Goal: Entertainment & Leisure: Consume media (video, audio)

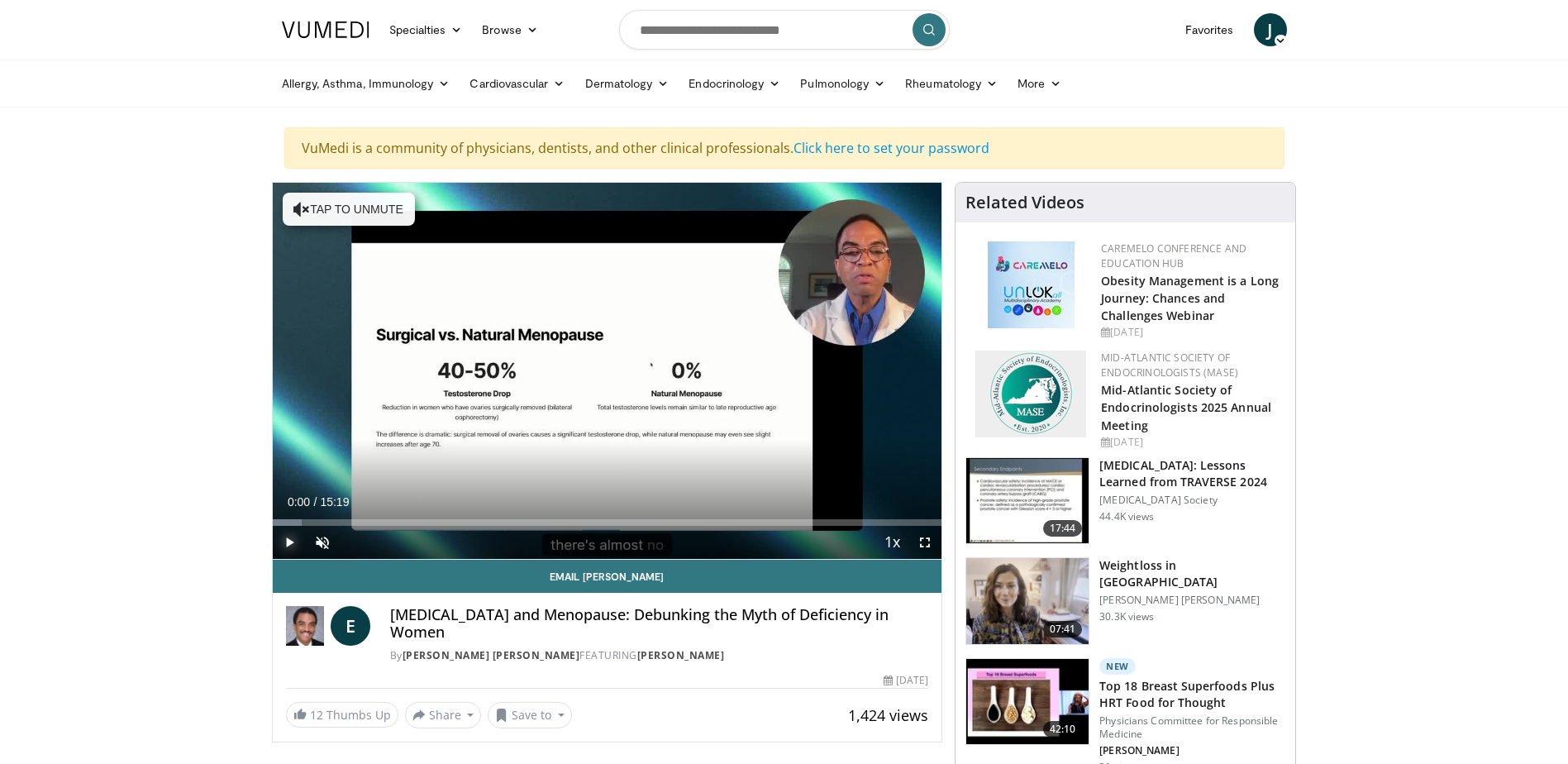
click at [289, 538] on span "Video Player" at bounding box center [289, 543] width 34 height 34
click at [322, 543] on span "Video Player" at bounding box center [323, 543] width 34 height 34
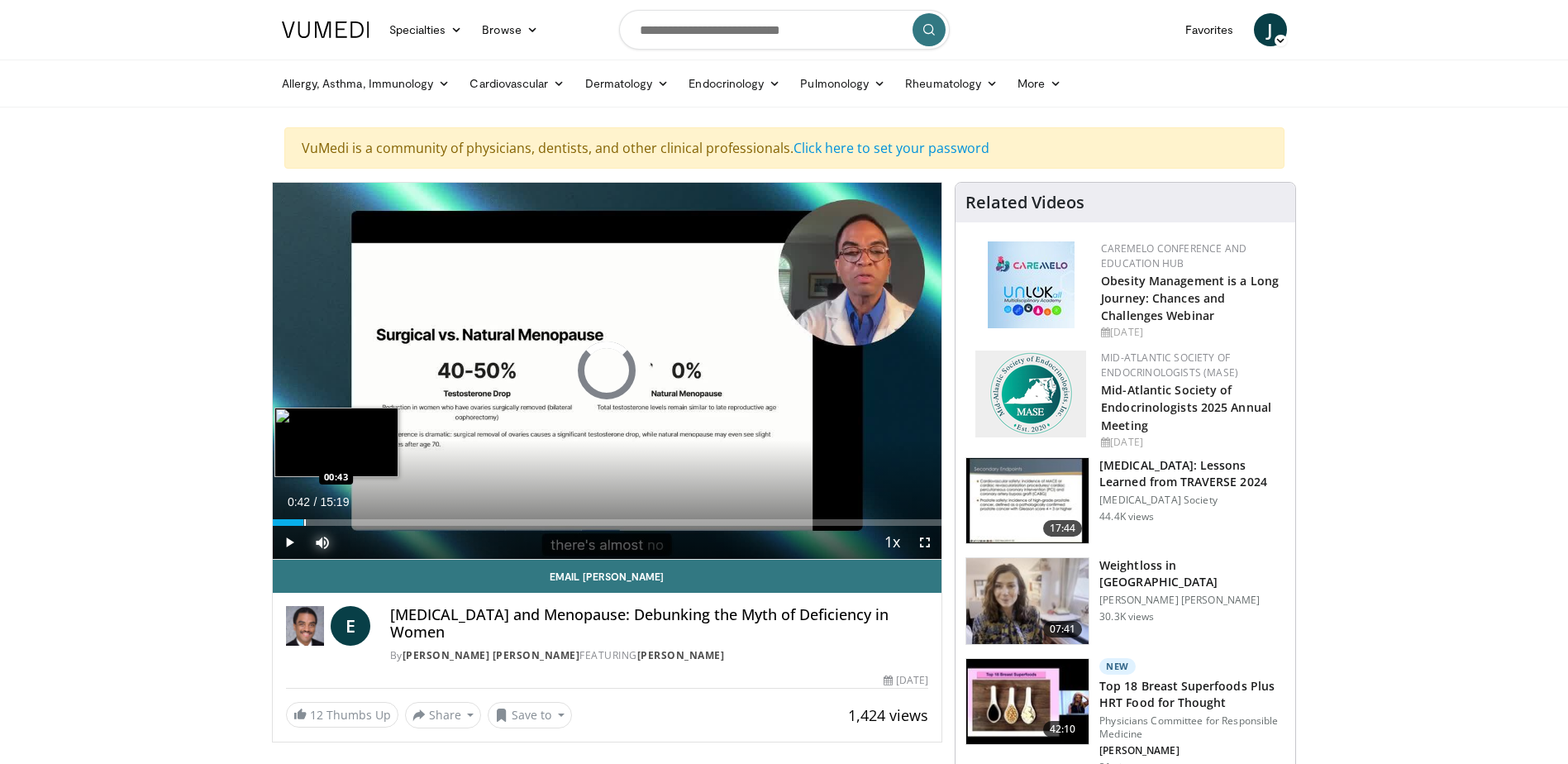
click at [304, 520] on div "Progress Bar" at bounding box center [305, 522] width 2 height 7
click at [310, 517] on div "Loaded : 0.00% 00:42 00:52" at bounding box center [607, 518] width 670 height 16
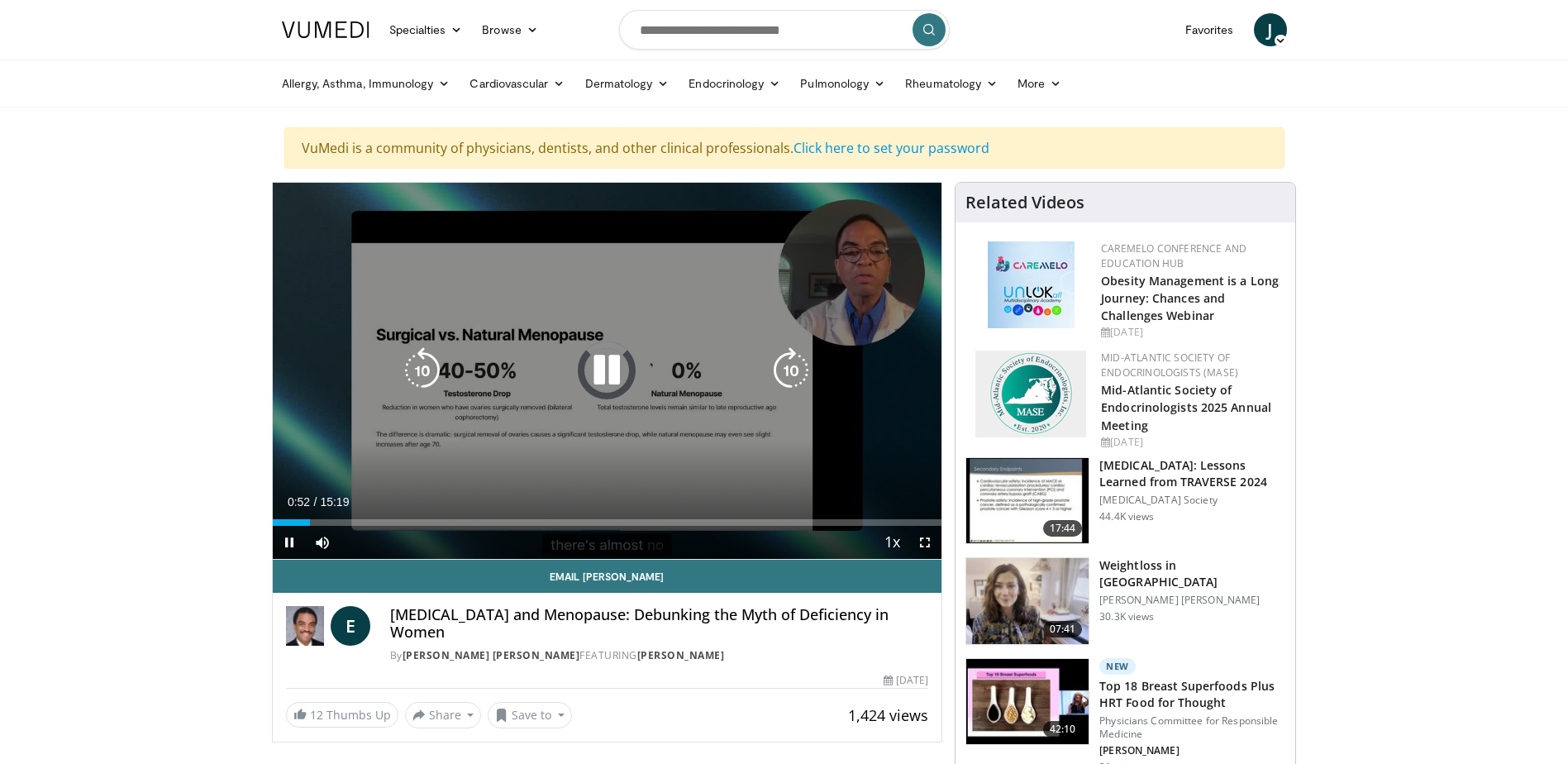
click at [791, 365] on icon "Video Player" at bounding box center [790, 370] width 46 height 46
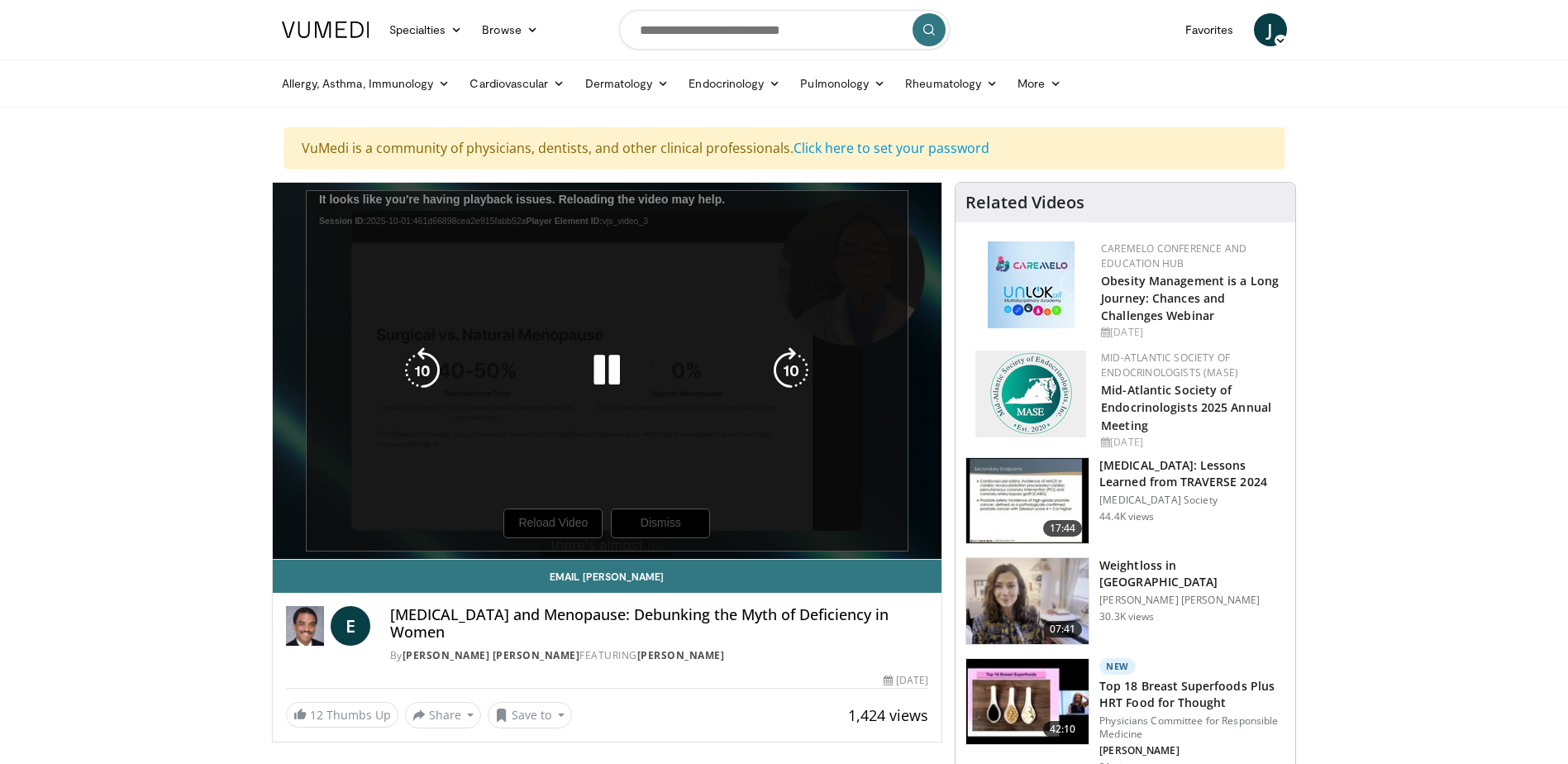
click at [528, 519] on div "10 seconds Tap to unmute" at bounding box center [607, 370] width 670 height 376
